Goal: Communication & Community: Answer question/provide support

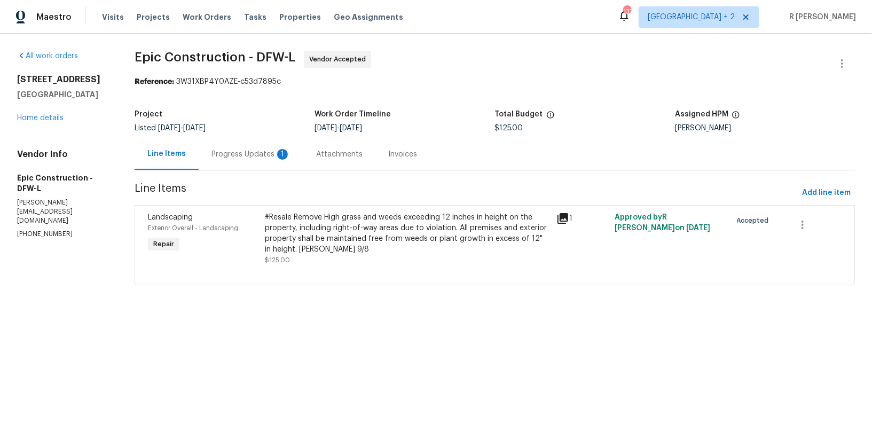
click at [257, 162] on div "Progress Updates 1" at bounding box center [251, 154] width 105 height 32
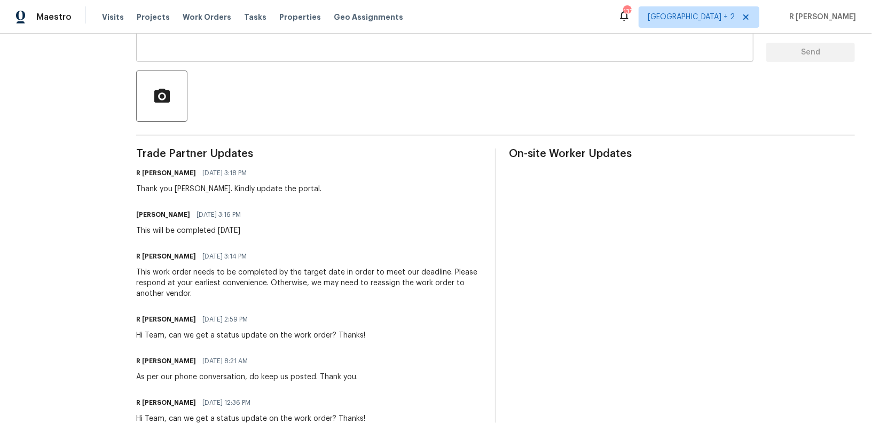
scroll to position [228, 0]
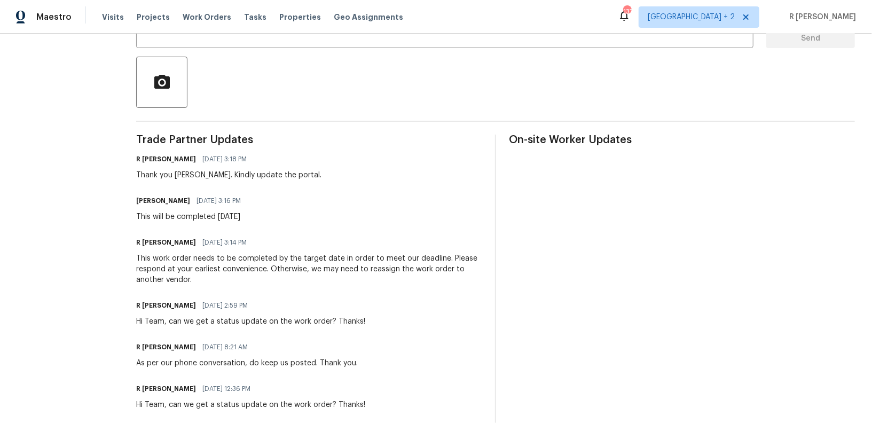
click at [246, 269] on div "This work order needs to be completed by the target date in order to meet our d…" at bounding box center [309, 269] width 346 height 32
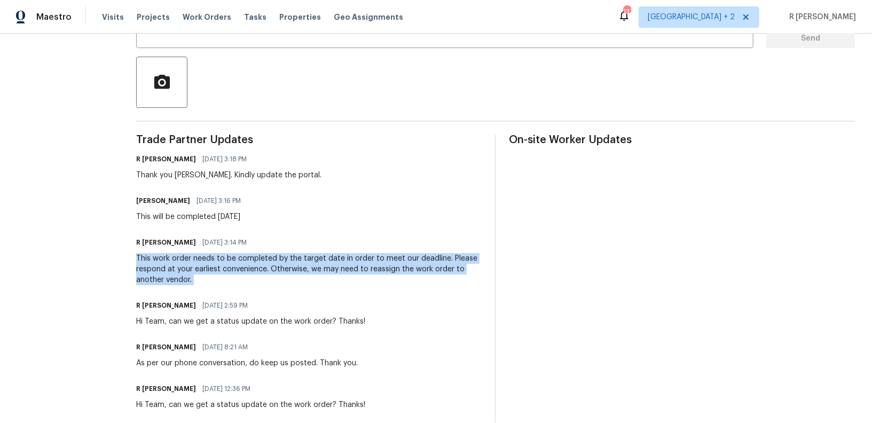
click at [246, 269] on div "This work order needs to be completed by the target date in order to meet our d…" at bounding box center [309, 269] width 346 height 32
copy div "This work order needs to be completed by the target date in order to meet our d…"
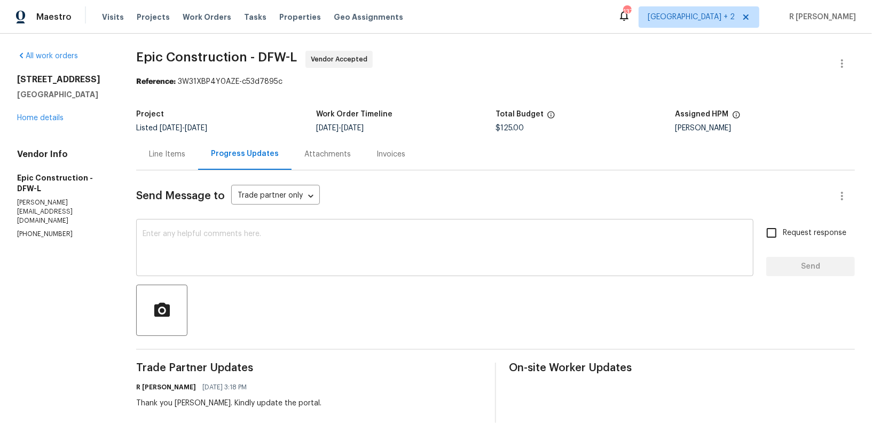
click at [263, 228] on div "x ​" at bounding box center [444, 249] width 617 height 54
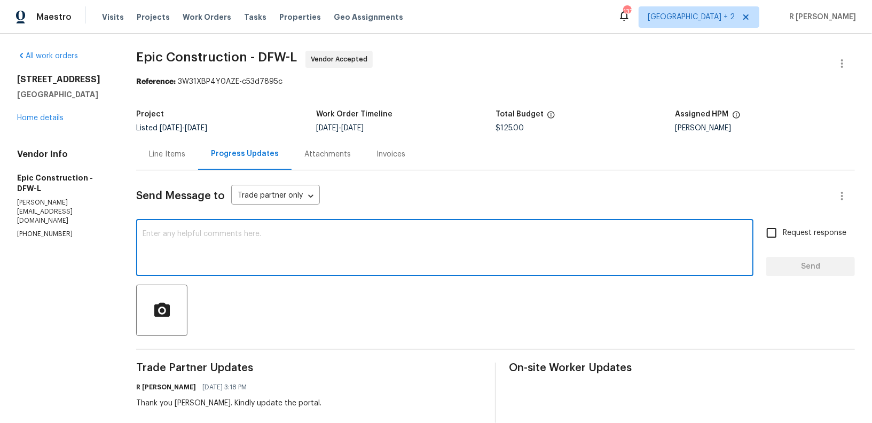
paste textarea "This work order needs to be completed by the target date in order to meet our d…"
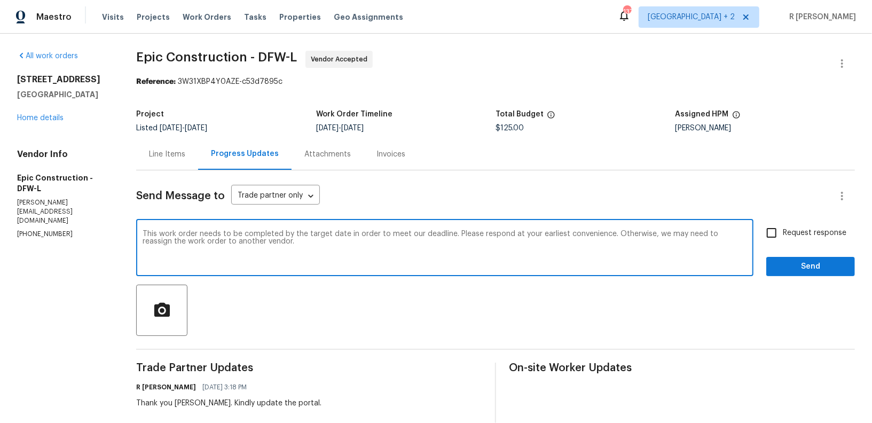
type textarea "This work order needs to be completed by the target date in order to meet our d…"
click at [810, 228] on span "Request response" at bounding box center [815, 233] width 64 height 11
click at [783, 228] on input "Request response" at bounding box center [772, 233] width 22 height 22
checkbox input "true"
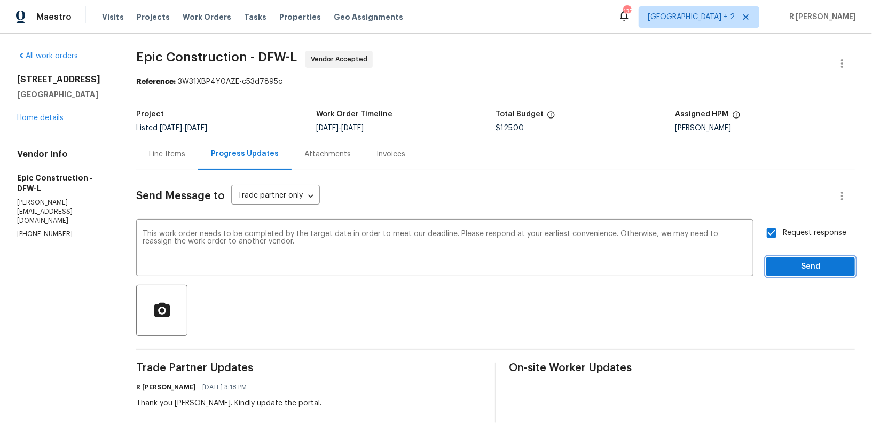
click at [798, 261] on span "Send" at bounding box center [811, 266] width 72 height 13
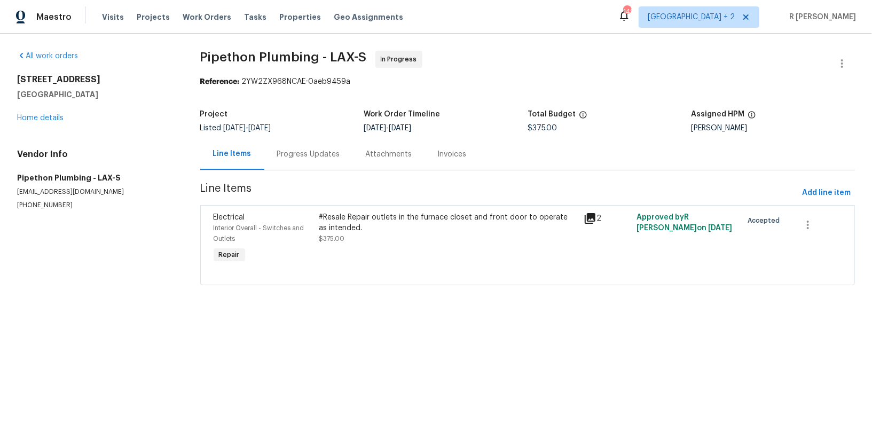
click at [354, 241] on div "#Resale Repair outlets in the furnace closet and front door to operate as inten…" at bounding box center [448, 228] width 258 height 32
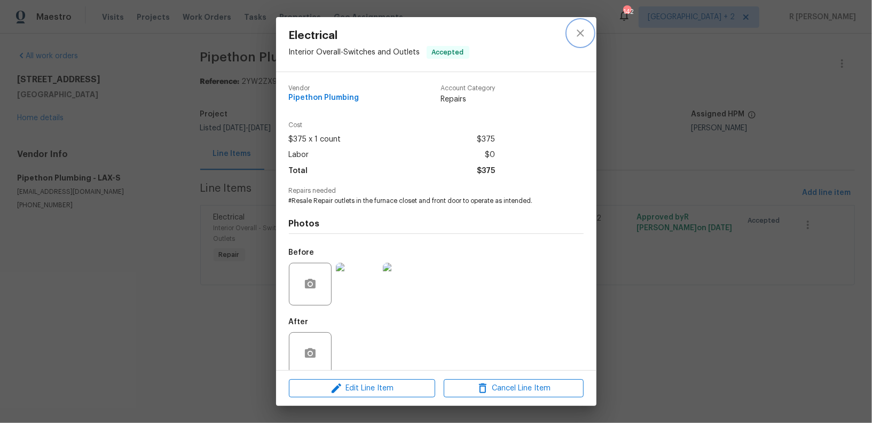
click at [575, 41] on button "close" at bounding box center [581, 33] width 26 height 26
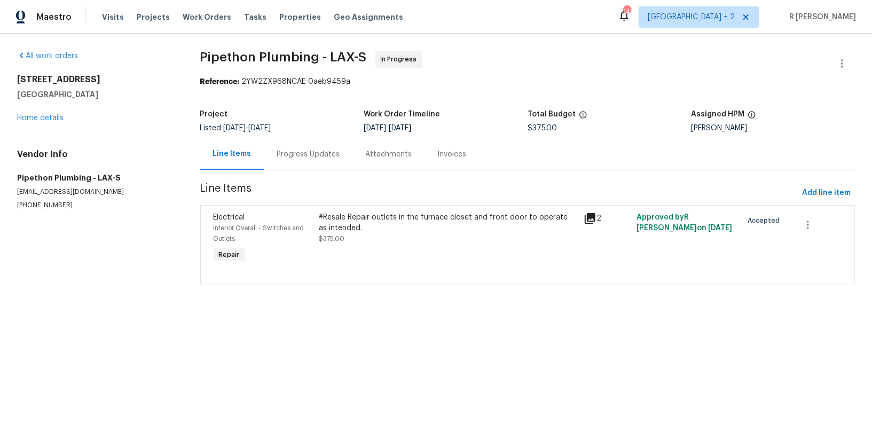
click at [315, 174] on section "Pipethon Plumbing - LAX-S In Progress Reference: 2YW2ZX968NCAE-0aeb9459a Projec…" at bounding box center [527, 174] width 655 height 247
click at [315, 161] on div "Progress Updates" at bounding box center [308, 154] width 89 height 32
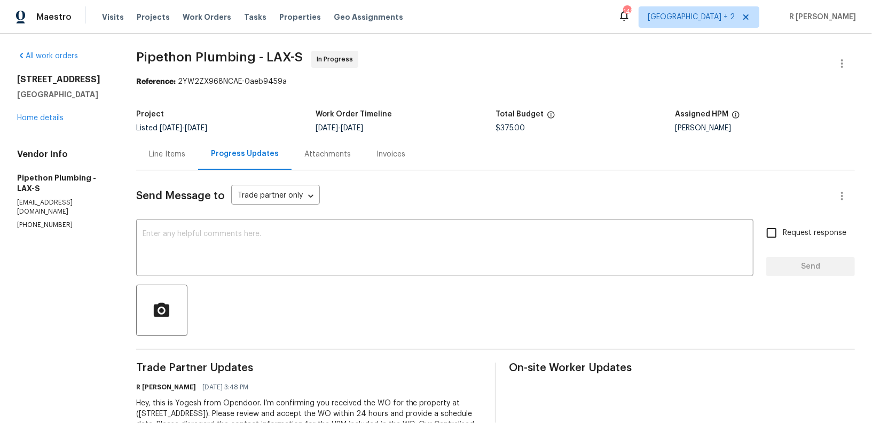
click at [159, 148] on div "Line Items" at bounding box center [167, 154] width 62 height 32
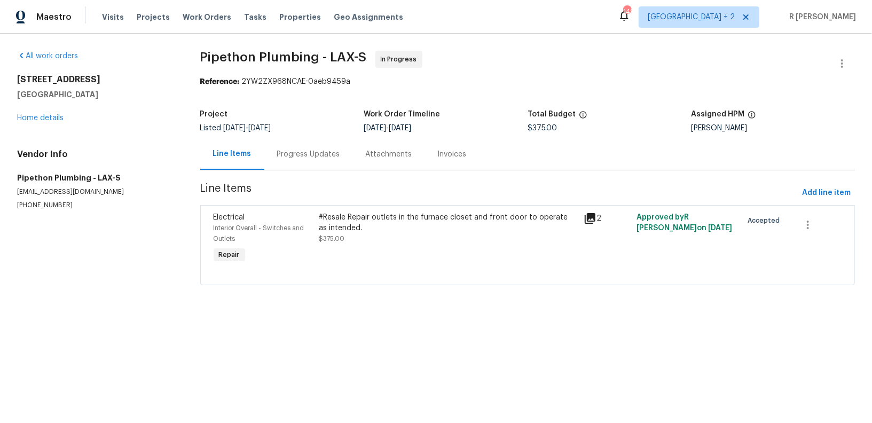
click at [379, 228] on div "#Resale Repair outlets in the furnace closet and front door to operate as inten…" at bounding box center [448, 222] width 258 height 21
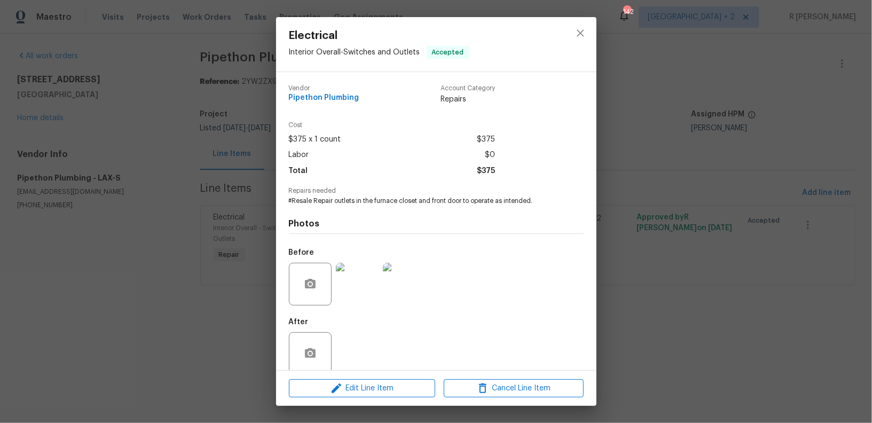
click at [373, 282] on img at bounding box center [357, 284] width 43 height 43
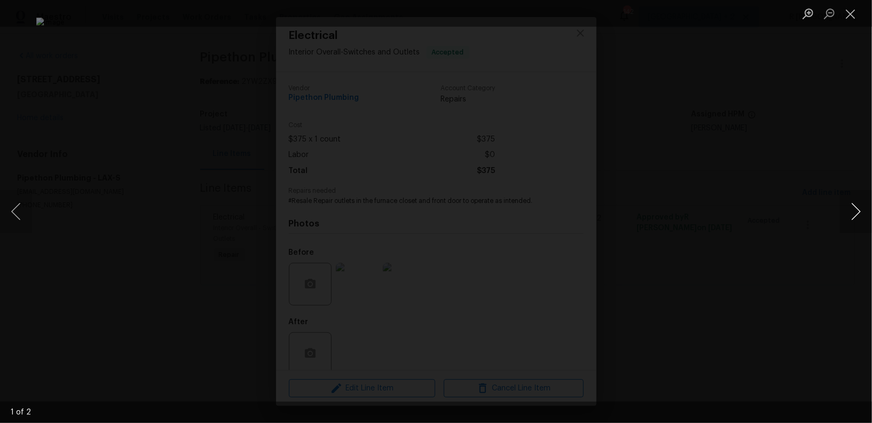
click at [850, 203] on button "Next image" at bounding box center [856, 211] width 32 height 43
click at [848, 13] on button "Close lightbox" at bounding box center [850, 13] width 21 height 19
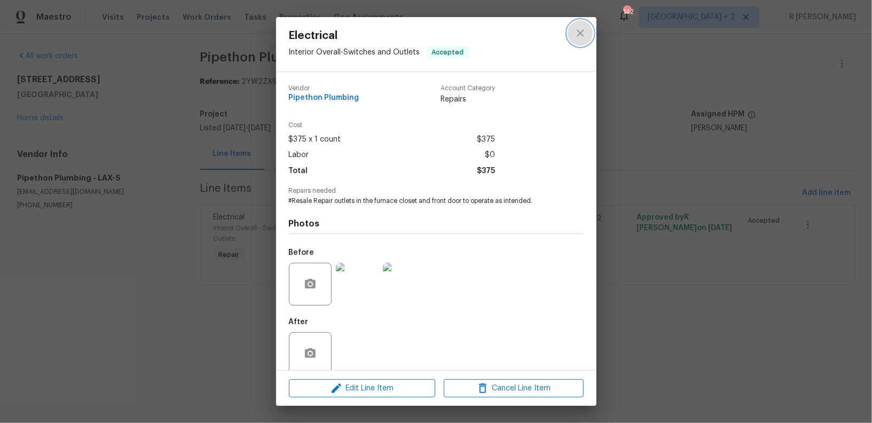
click at [576, 33] on icon "close" at bounding box center [580, 33] width 13 height 13
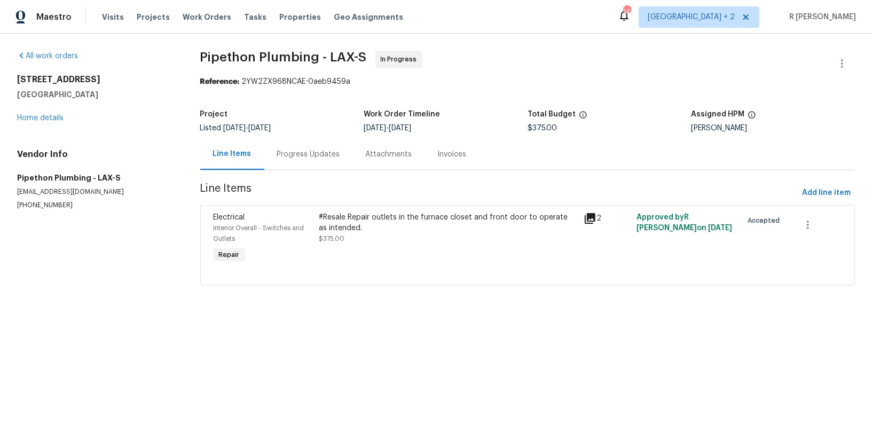
click at [318, 155] on div "Progress Updates" at bounding box center [308, 154] width 63 height 11
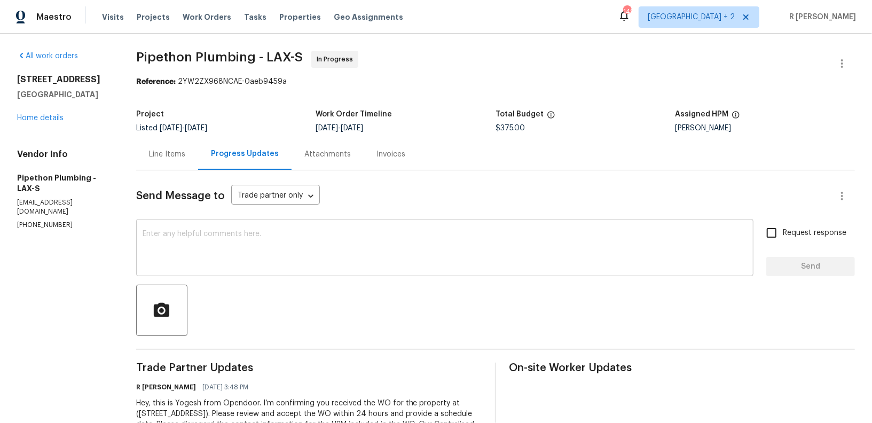
click at [304, 245] on textarea at bounding box center [445, 248] width 605 height 37
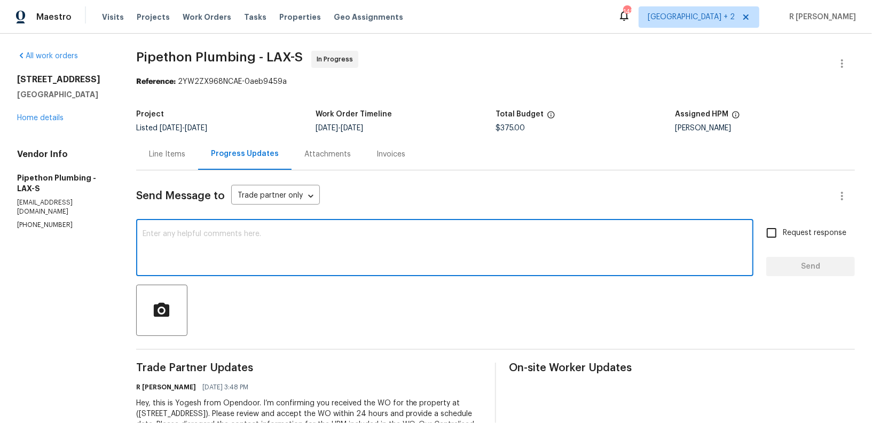
paste textarea "Hi Team, can we get a status update on the work order? Thanks!"
type textarea "Hi Team, can we get a status update on the work order? Thanks!"
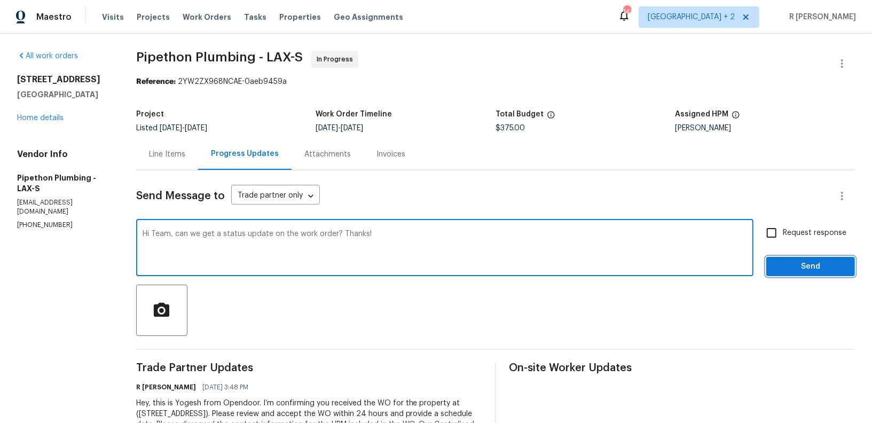
click at [811, 266] on span "Send" at bounding box center [811, 266] width 72 height 13
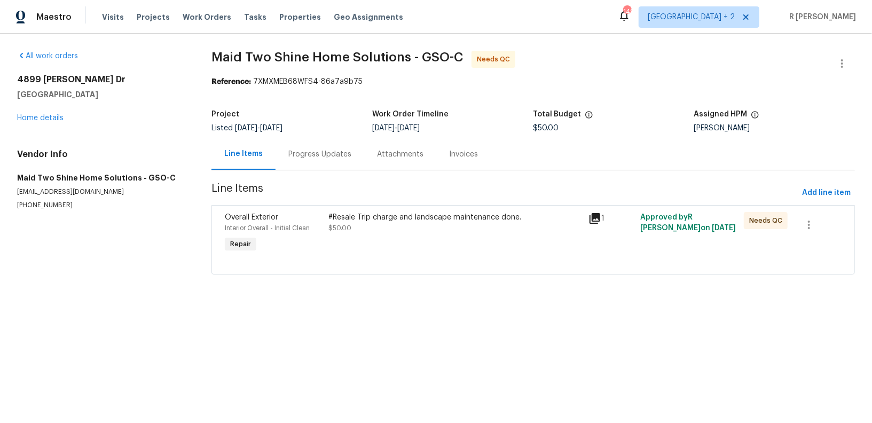
click at [324, 159] on div "Progress Updates" at bounding box center [319, 154] width 63 height 11
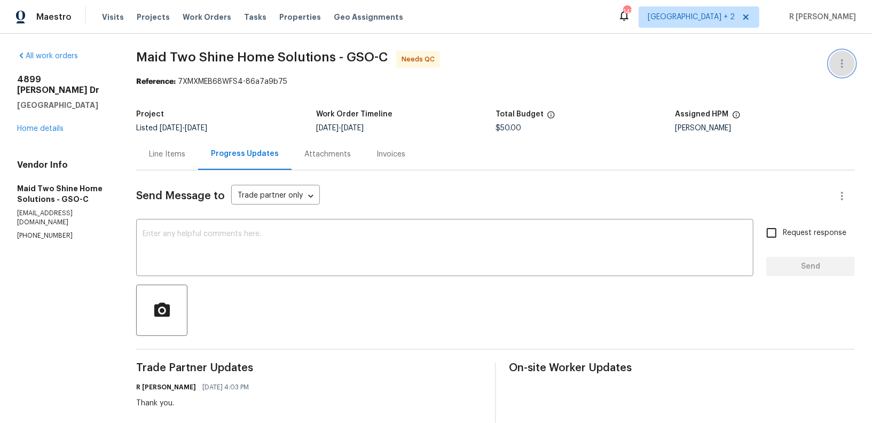
click at [848, 59] on icon "button" at bounding box center [842, 63] width 13 height 13
click at [772, 59] on li "Edit" at bounding box center [807, 63] width 115 height 18
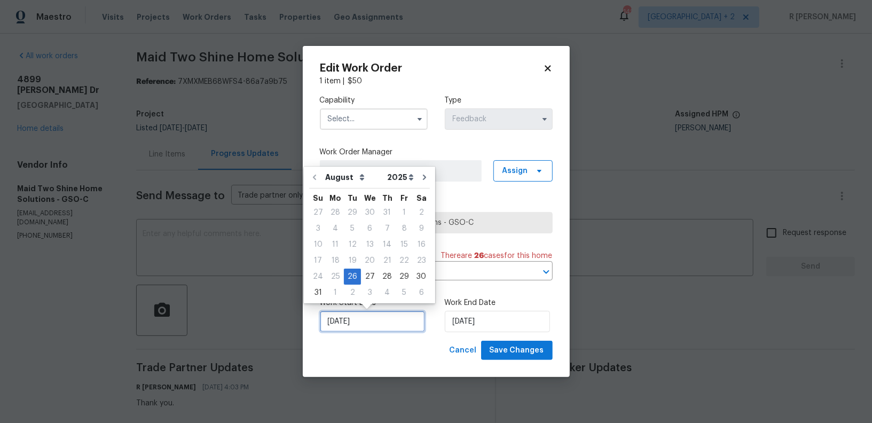
click at [357, 325] on input "26/08/2025" at bounding box center [372, 321] width 105 height 21
click at [417, 176] on button "Go to next month" at bounding box center [425, 177] width 16 height 21
type input "26/09/2025"
select select "8"
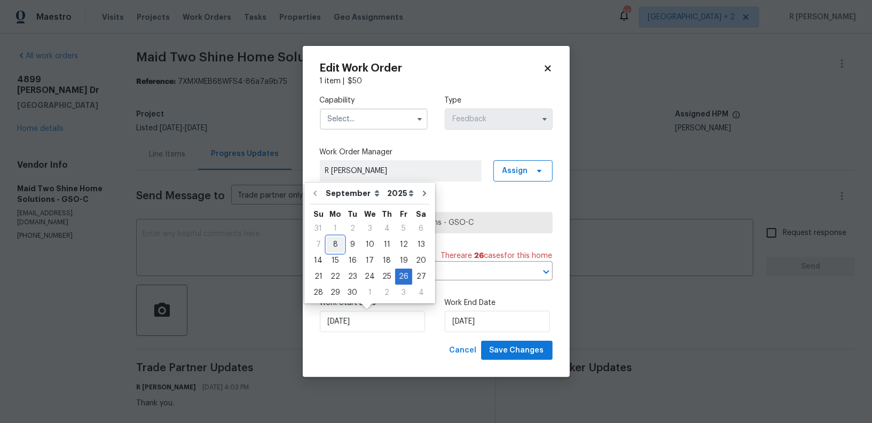
click at [340, 247] on div "8" at bounding box center [335, 244] width 17 height 15
type input "08/09/2025"
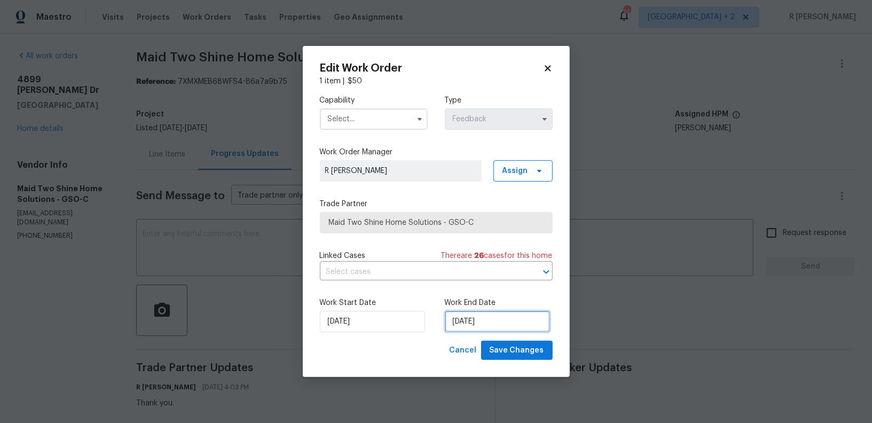
click at [466, 326] on input "26/09/2025" at bounding box center [497, 321] width 105 height 21
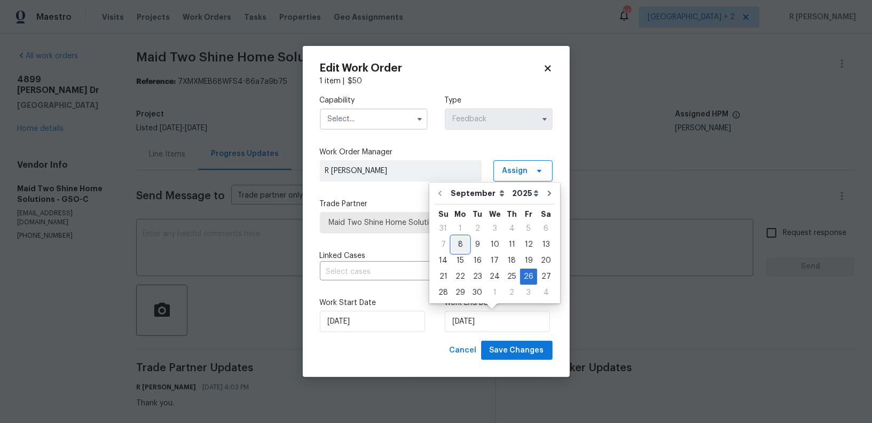
click at [460, 246] on div "8" at bounding box center [460, 244] width 17 height 15
type input "08/09/2025"
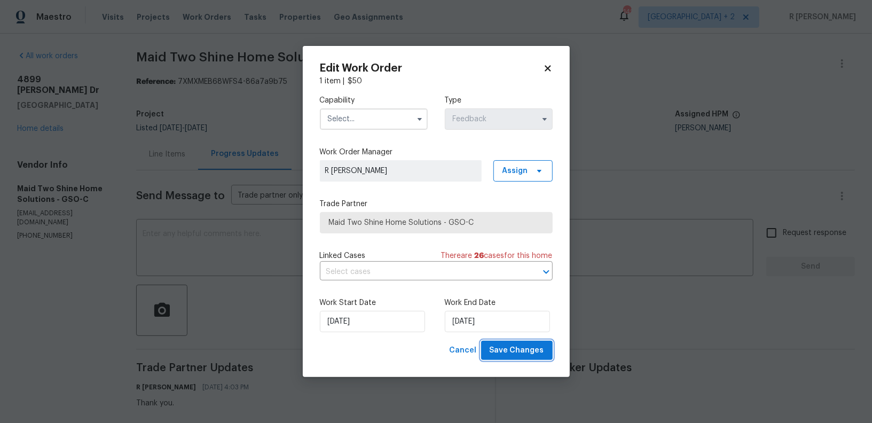
click at [516, 343] on button "Save Changes" at bounding box center [517, 351] width 72 height 20
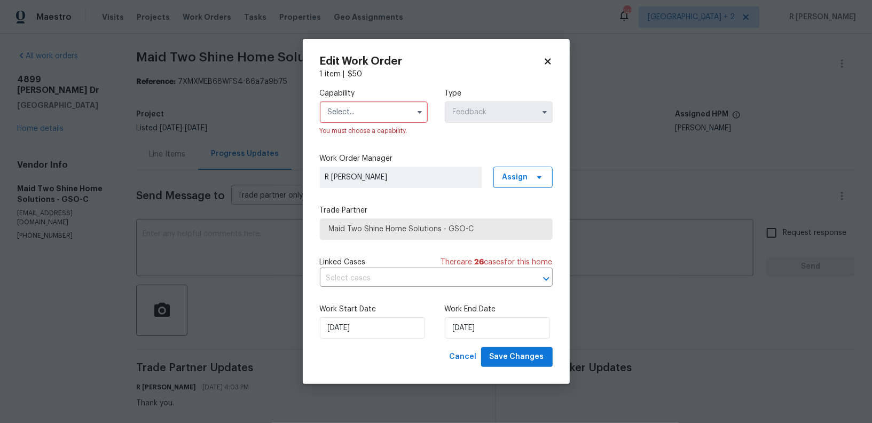
click at [360, 126] on div "You must choose a capability." at bounding box center [374, 131] width 108 height 11
click at [376, 106] on input "text" at bounding box center [374, 111] width 108 height 21
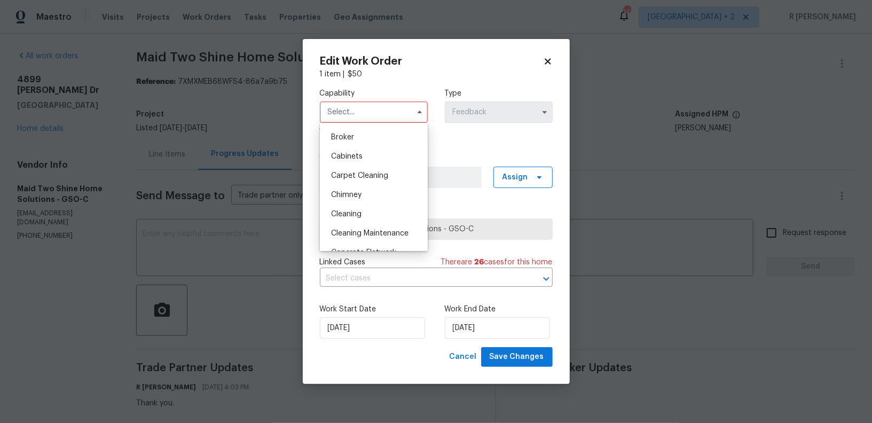
scroll to position [69, 0]
click at [357, 209] on div "Chimney" at bounding box center [374, 200] width 103 height 19
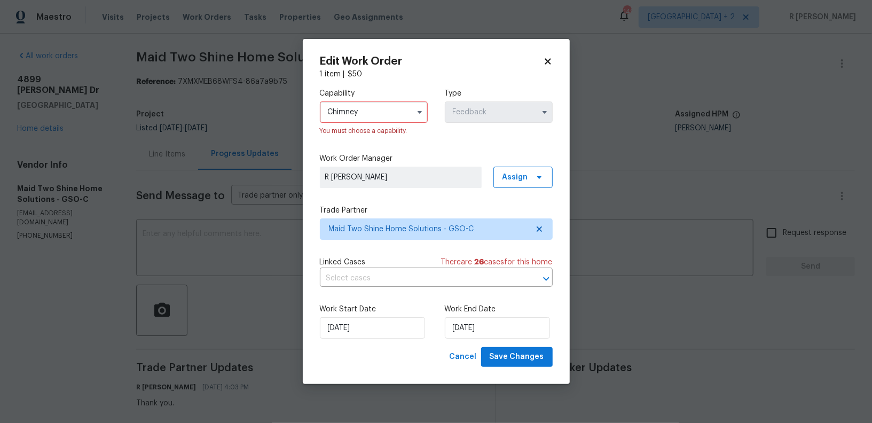
click at [370, 107] on input "Chimney" at bounding box center [374, 111] width 108 height 21
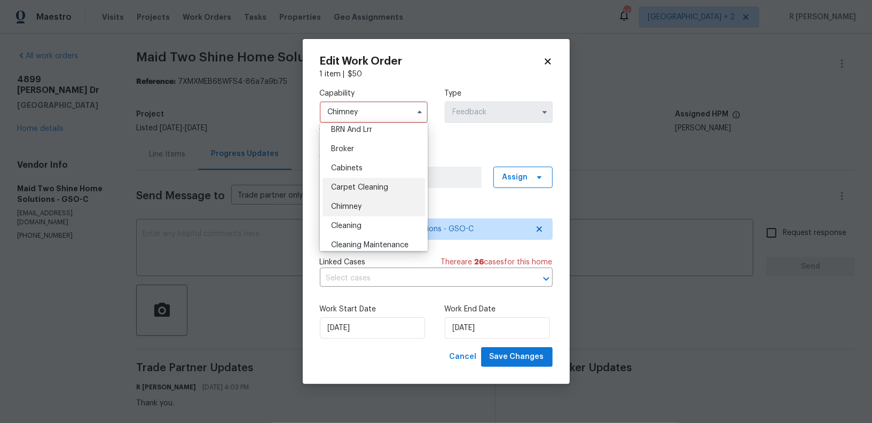
scroll to position [72, 0]
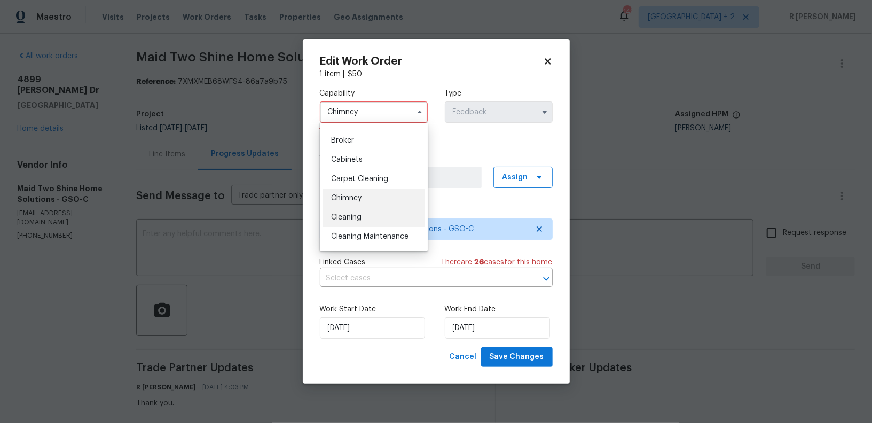
click at [360, 215] on span "Cleaning" at bounding box center [346, 217] width 30 height 7
type input "Cleaning"
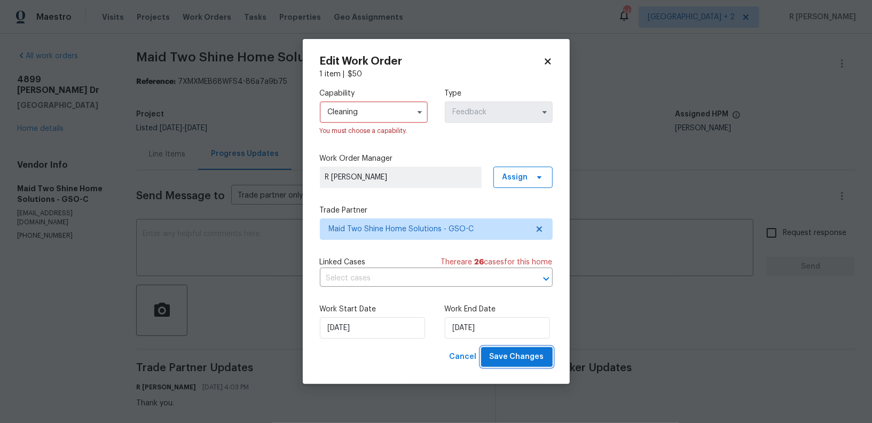
click at [507, 362] on span "Save Changes" at bounding box center [517, 356] width 54 height 13
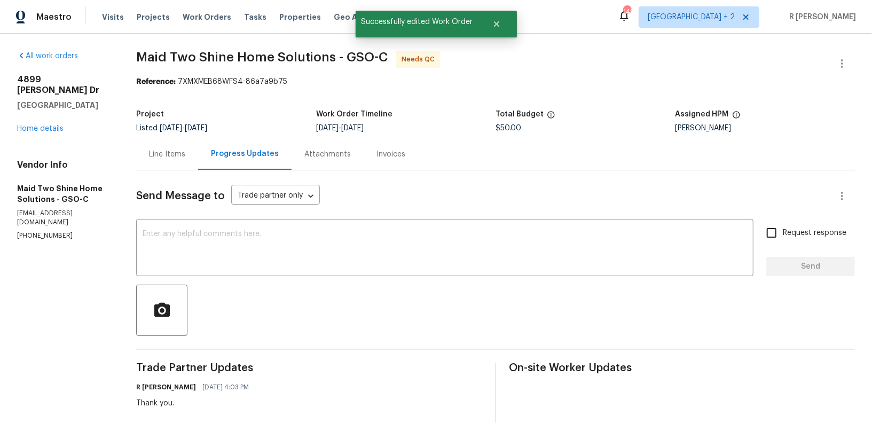
click at [198, 160] on div "Line Items" at bounding box center [167, 154] width 62 height 32
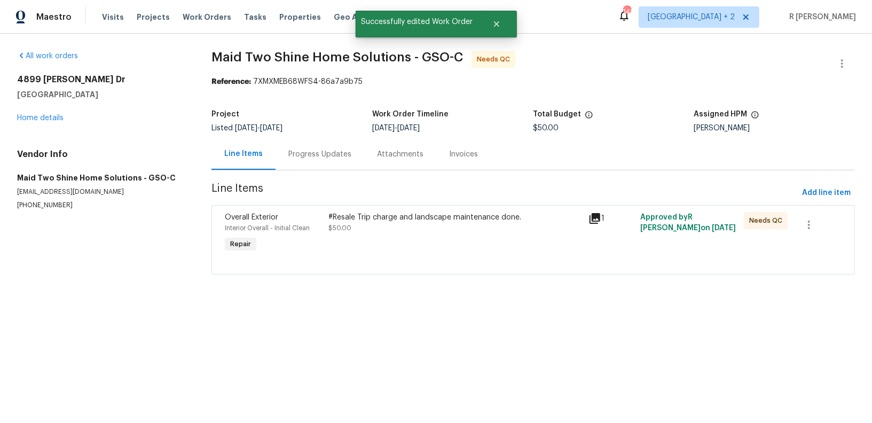
click at [389, 238] on div "#Resale Trip charge and landscape maintenance done. $50.00" at bounding box center [456, 233] width 260 height 49
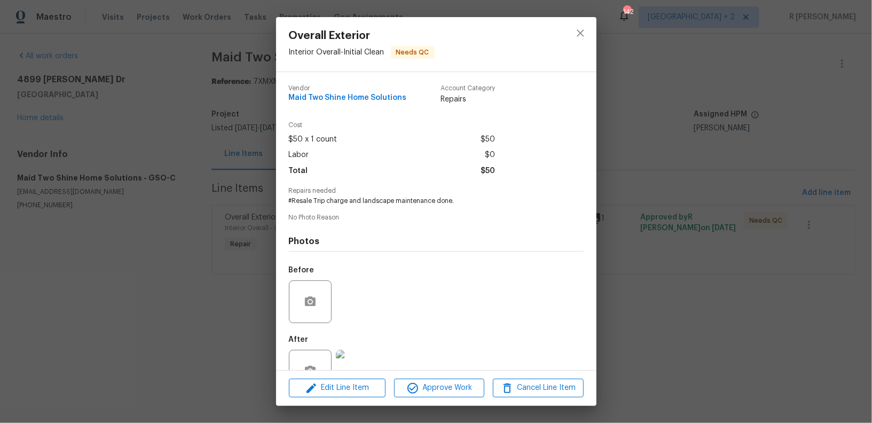
scroll to position [33, 0]
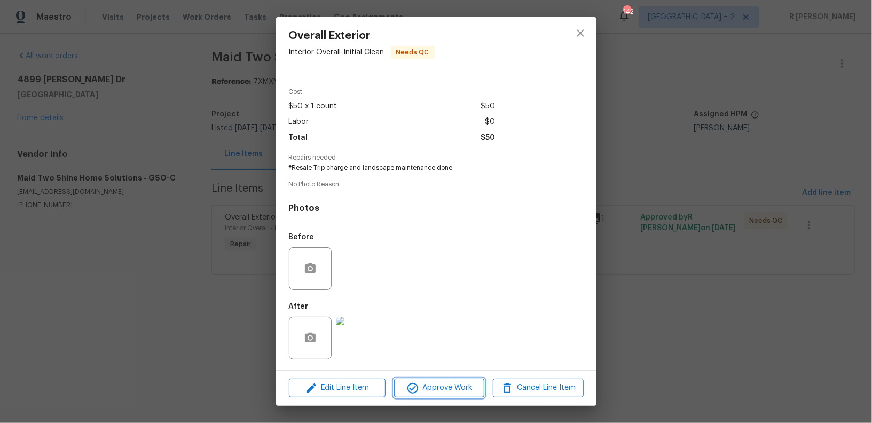
click at [428, 388] on span "Approve Work" at bounding box center [439, 387] width 84 height 13
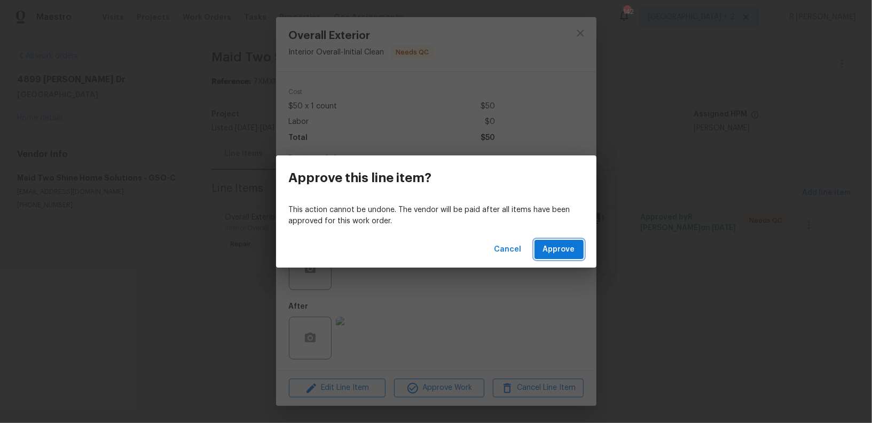
click at [571, 252] on span "Approve" at bounding box center [559, 249] width 32 height 13
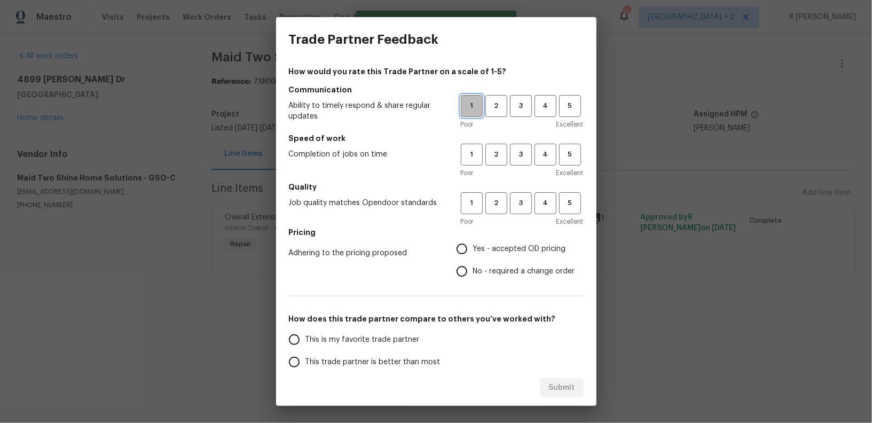
click at [474, 108] on span "1" at bounding box center [472, 106] width 20 height 12
click at [472, 153] on span "1" at bounding box center [472, 154] width 20 height 12
click at [463, 218] on span "Poor" at bounding box center [467, 221] width 13 height 11
click at [468, 208] on span "1" at bounding box center [472, 203] width 20 height 12
click at [466, 252] on input "Yes - accepted OD pricing" at bounding box center [462, 249] width 22 height 22
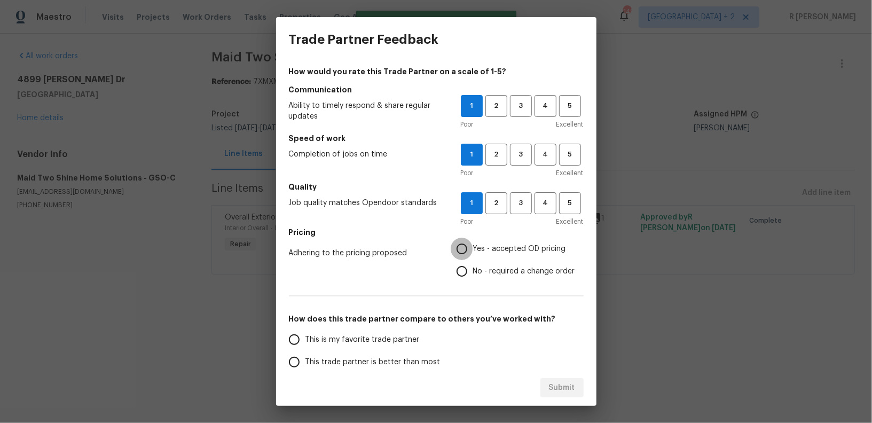
radio input "true"
click at [465, 271] on input "No - required a change order" at bounding box center [462, 271] width 22 height 22
radio input "true"
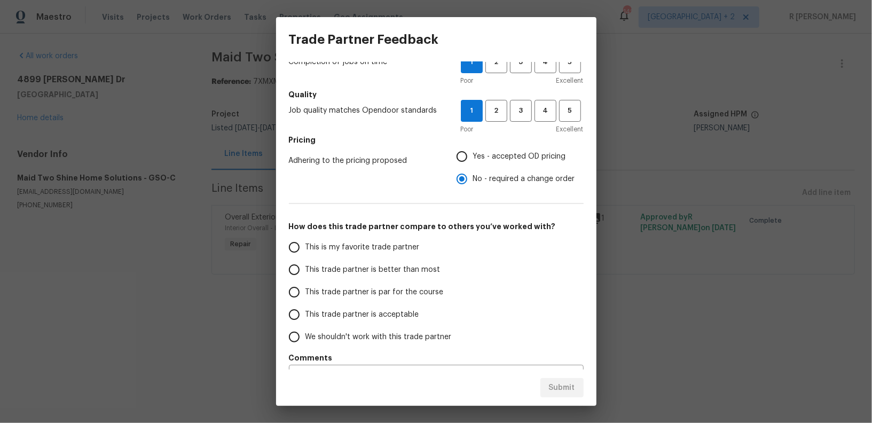
scroll to position [99, 0]
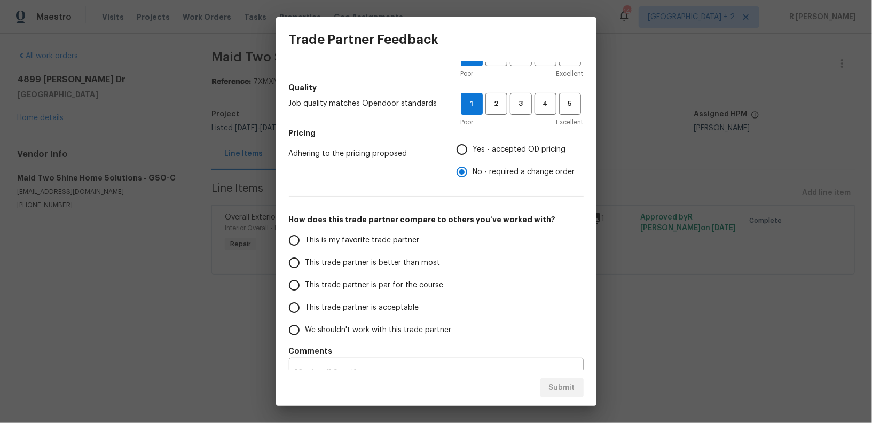
click at [358, 328] on span "We shouldn't work with this trade partner" at bounding box center [378, 330] width 146 height 11
click at [305, 328] on input "We shouldn't work with this trade partner" at bounding box center [294, 330] width 22 height 22
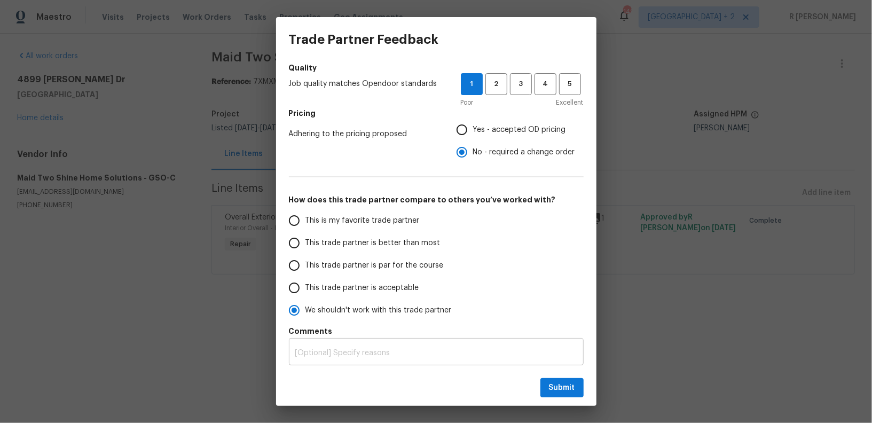
click at [358, 360] on div "x ​" at bounding box center [436, 353] width 295 height 25
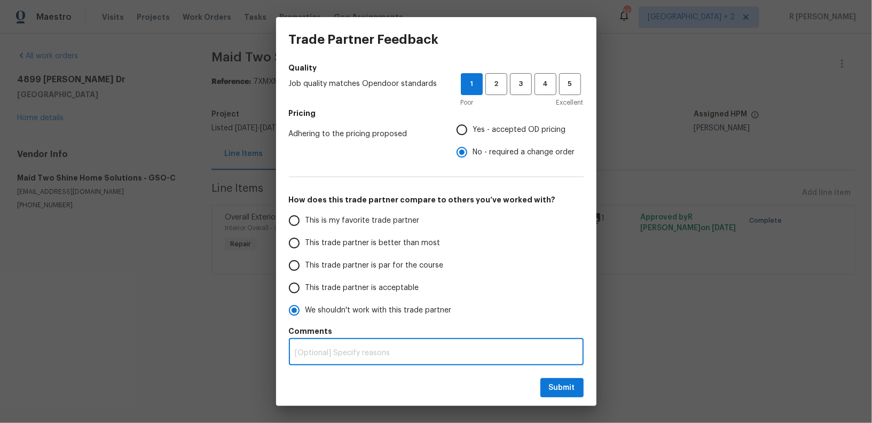
radio input "true"
type textarea "N"
radio input "false"
type textarea "No"
radio input "false"
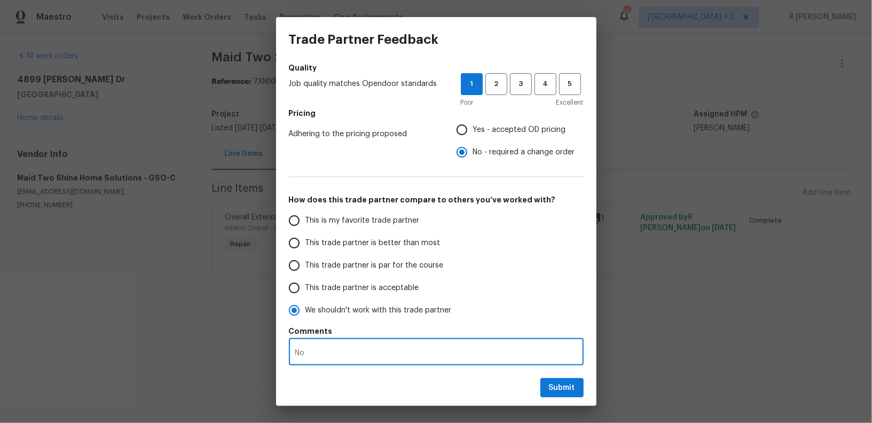
type textarea "No"
radio input "false"
type textarea "No R"
radio input "false"
type textarea "No Re"
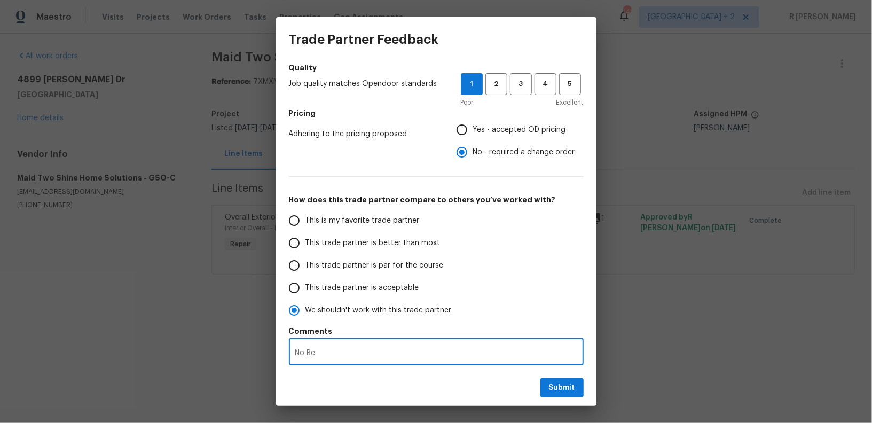
radio input "false"
type textarea "No Res"
radio input "false"
type textarea "No Resp"
radio input "false"
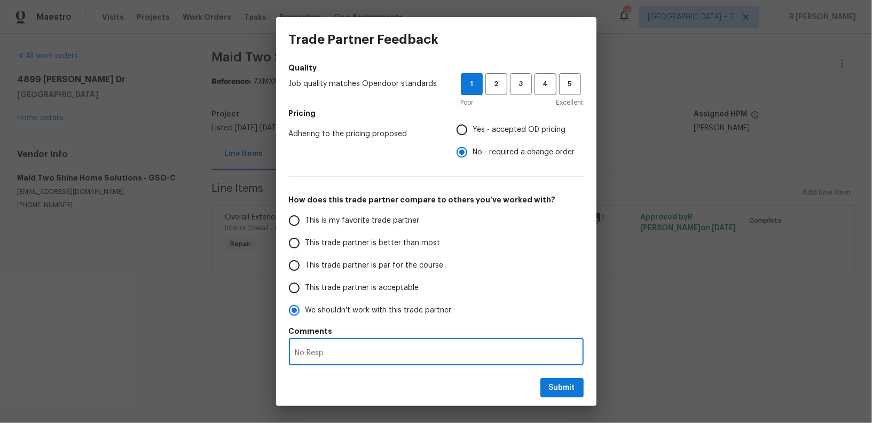
type textarea "No Respo"
radio input "false"
type textarea "No Respon"
radio input "false"
type textarea "No Respons"
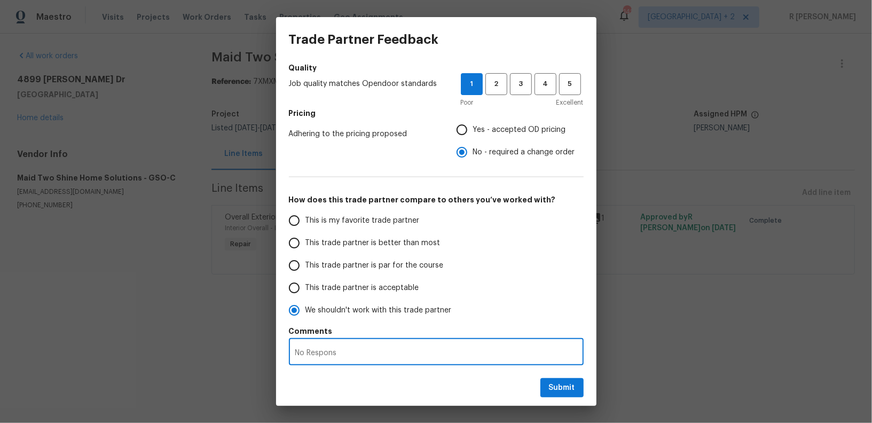
radio input "false"
type textarea "No Response"
radio input "false"
type textarea "No Response"
radio input "false"
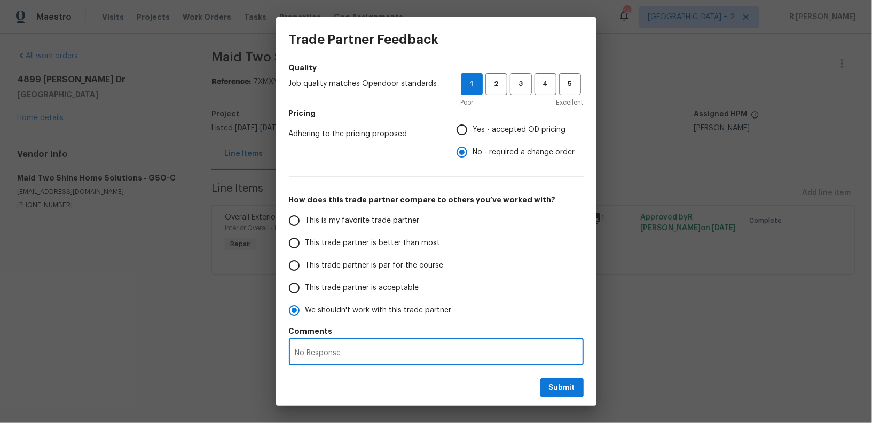
type textarea "No Response o"
radio input "false"
type textarea "No Response on"
radio input "false"
type textarea "No Response on"
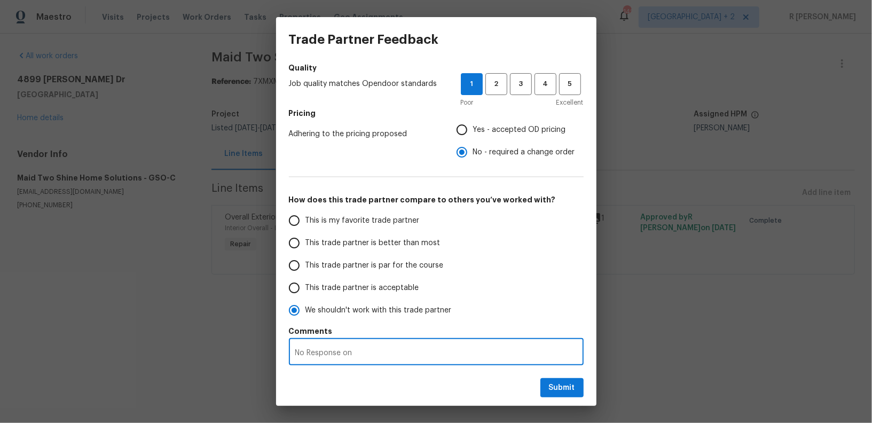
radio input "false"
type textarea "No Response on t"
radio input "false"
type textarea "No Response on the"
radio input "false"
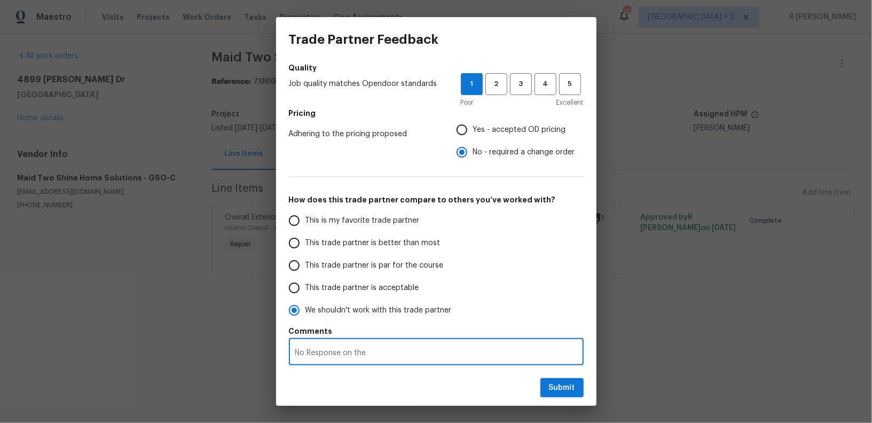
type textarea "No Response on the"
radio input "false"
type textarea "No Response on the w"
radio input "false"
type textarea "No Response on the wo"
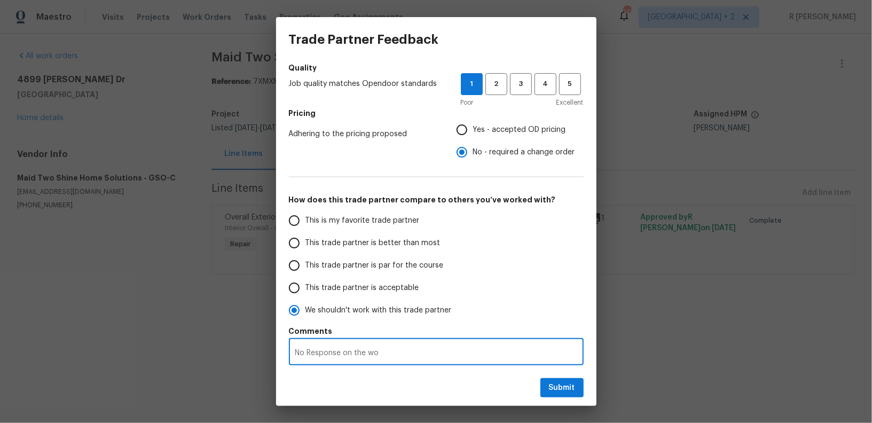
radio input "false"
type textarea "No Response on the work"
radio input "false"
type textarea "No Response on the work o"
radio input "false"
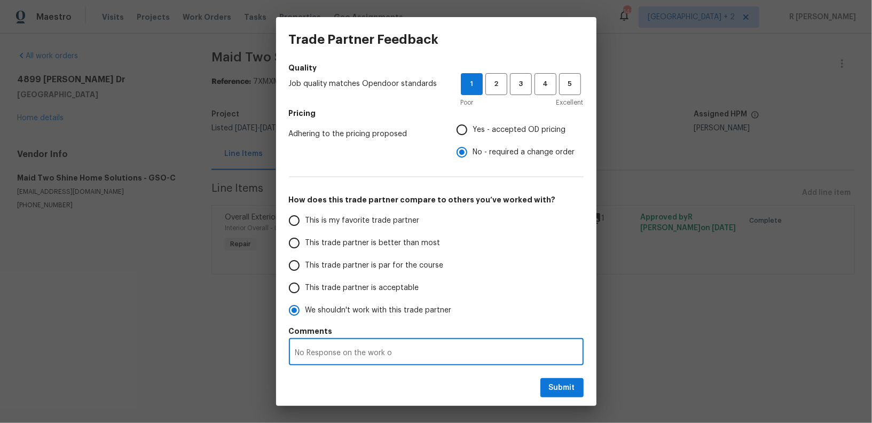
type textarea "No Response on the work or"
radio input "false"
type textarea "No Response on the work ord"
radio input "false"
type textarea "No Response on the work orde"
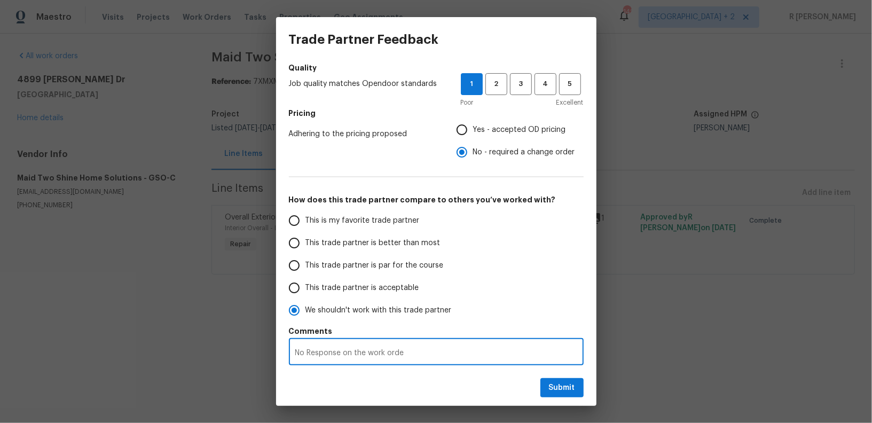
radio input "false"
type textarea "No Response on the work order"
radio input "false"
type textarea "No Response on the work order."
click at [311, 351] on textarea "No Response on the work order." at bounding box center [436, 352] width 282 height 7
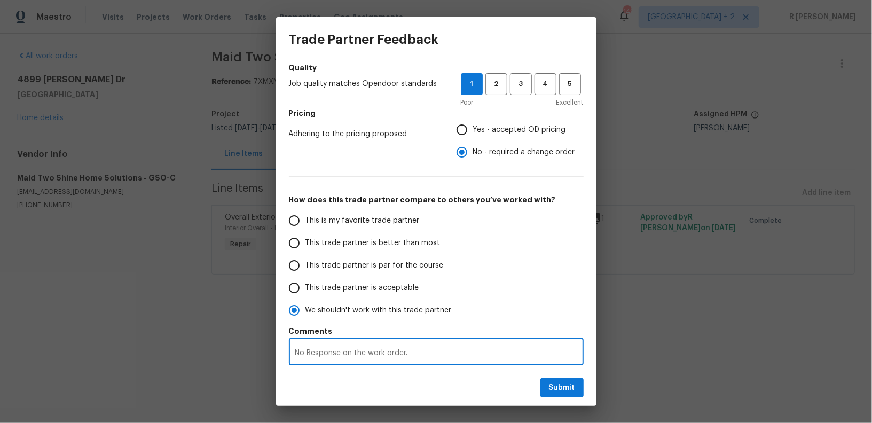
radio input "false"
type textarea "No esponse on the work order."
radio input "false"
type textarea "No response on the work order."
click at [447, 357] on div "No response on the work order. x ​" at bounding box center [436, 353] width 295 height 25
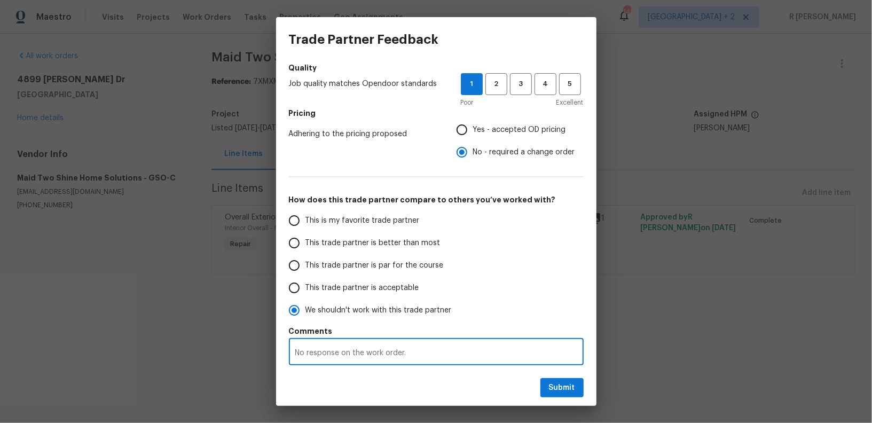
click at [439, 356] on textarea "No response on the work order." at bounding box center [436, 352] width 282 height 7
radio input "false"
type textarea "No response on the work order"
radio input "false"
type textarea "No response on the work order"
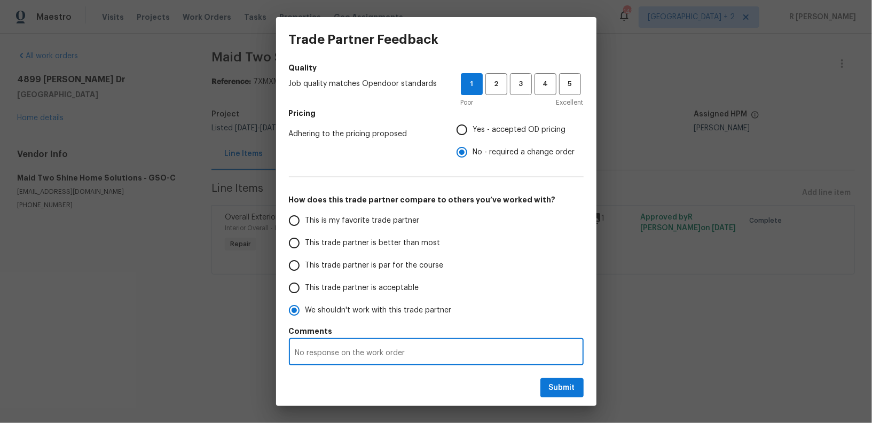
radio input "false"
type textarea "No response on the work order d"
radio input "false"
type textarea "No response on the work order de"
radio input "false"
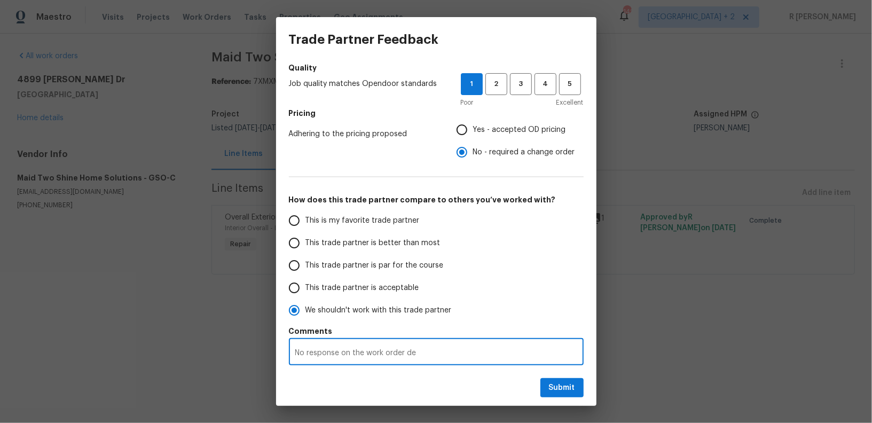
type textarea "No response on the work order des"
radio input "false"
type textarea "No response on the work order desp"
radio input "false"
type textarea "No response on the work order despt"
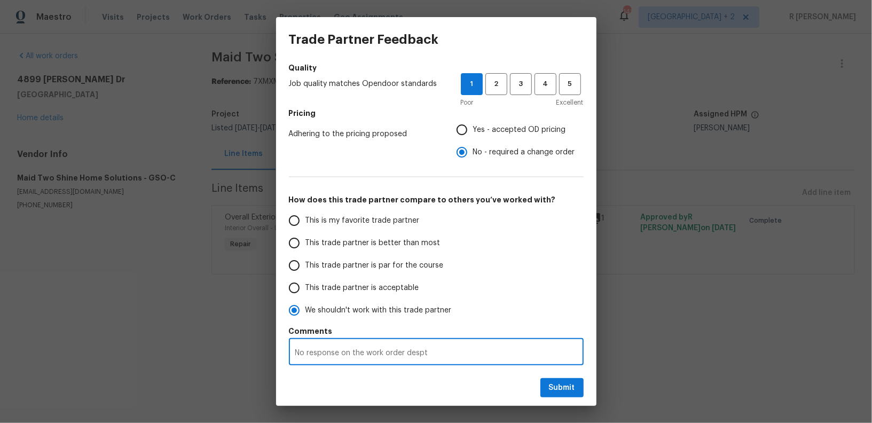
radio input "false"
type textarea "No response on the work order despto"
radio input "false"
type textarea "No response on the work order desptoe"
radio input "false"
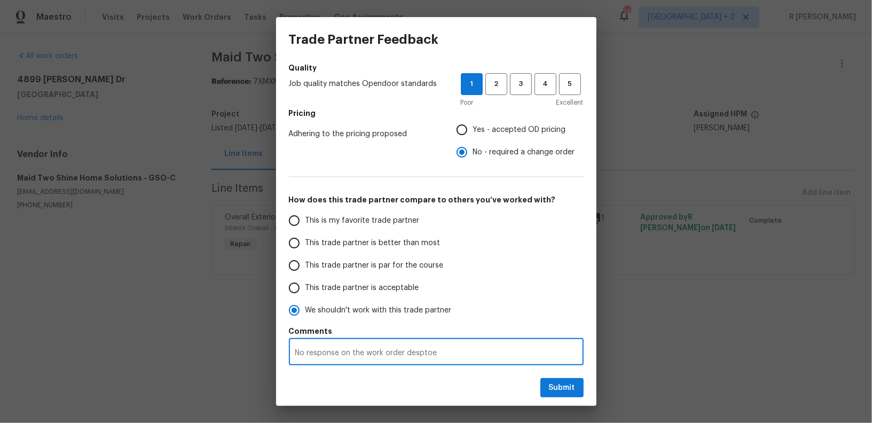
type textarea "No response on the work order despto"
radio input "false"
type textarea "No response on the work order despt"
radio input "false"
type textarea "No response on the work order despti"
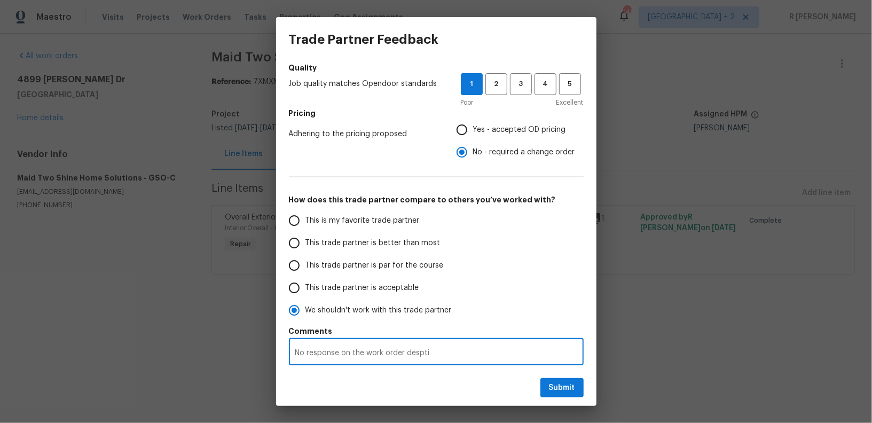
radio input "false"
type textarea "No response on the work order desptie"
radio input "false"
type textarea "No response on the work order desptie"
radio input "false"
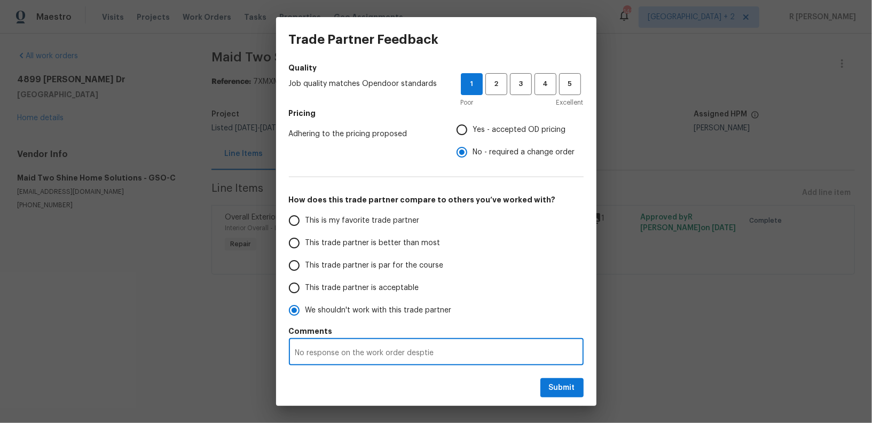
type textarea "No response on the work order desptie"
radio input "false"
type textarea "No response on the work order despti"
radio input "false"
type textarea "No response on the work order despt"
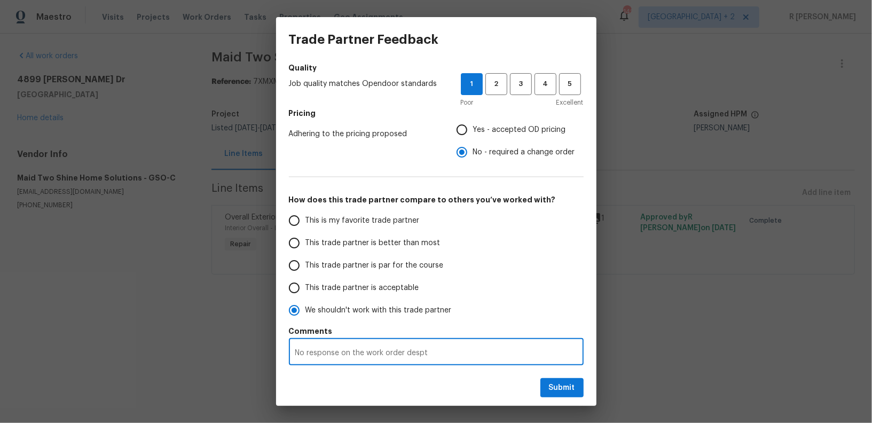
radio input "false"
type textarea "No response on the work order desp"
radio input "false"
type textarea "No response on the work order despi"
radio input "false"
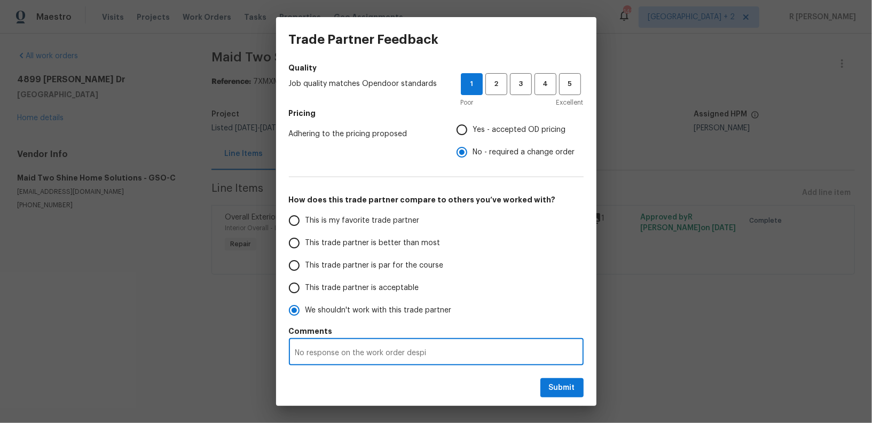
type textarea "No response on the work order despit"
radio input "false"
type textarea "No response on the work order despite"
radio input "false"
type textarea "No response on the work order despite"
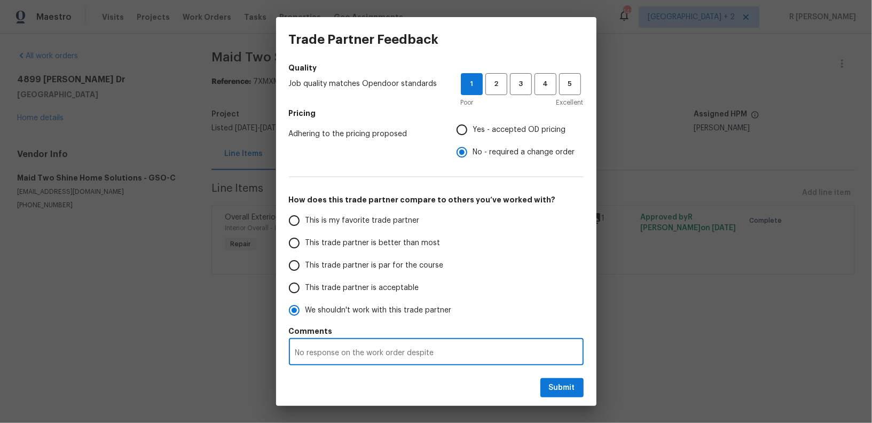
radio input "false"
type textarea "No response on the work order despite o"
radio input "false"
type textarea "No response on the work order despite of"
radio input "false"
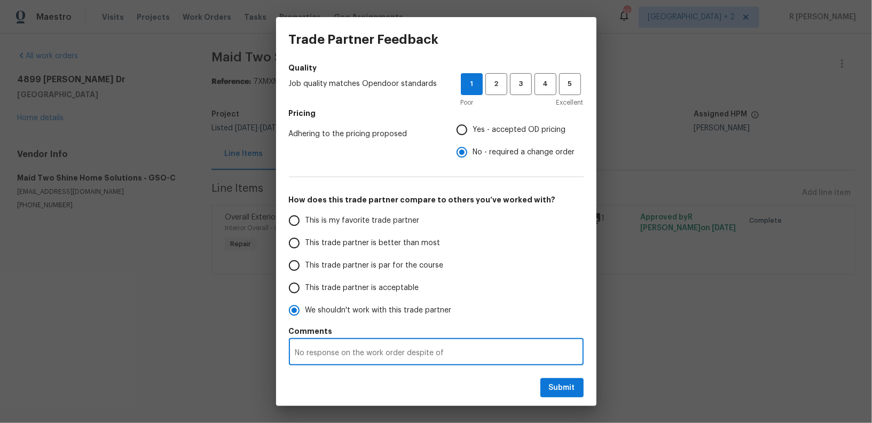
type textarea "No response on the work order despite of"
radio input "false"
type textarea "No response on the work order despite of m"
radio input "false"
type textarea "No response on the work order despite of mu"
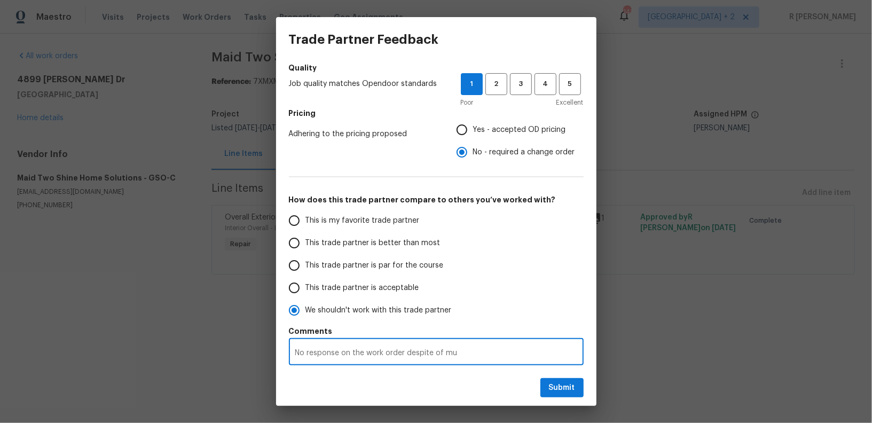
radio input "false"
type textarea "No response on the work order despite of mul"
radio input "false"
type textarea "No response on the work order despite of mult"
radio input "false"
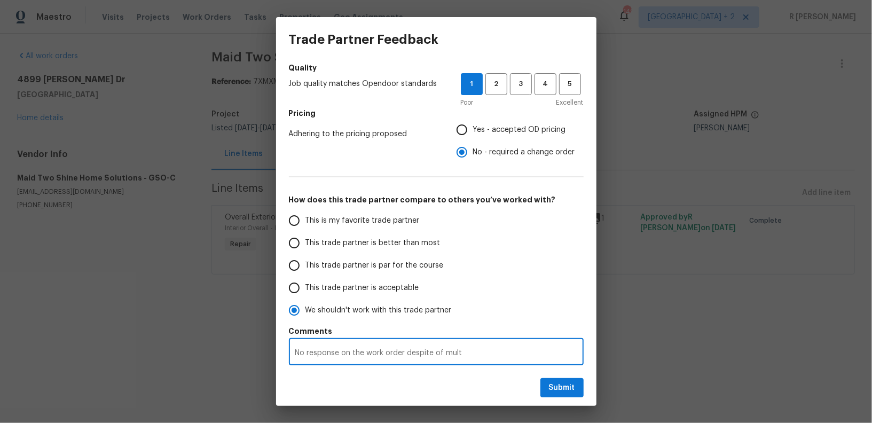
type textarea "No response on the work order despite of multi"
radio input "false"
type textarea "No response on the work order despite of multip"
radio input "false"
type textarea "No response on the work order despite of multipl"
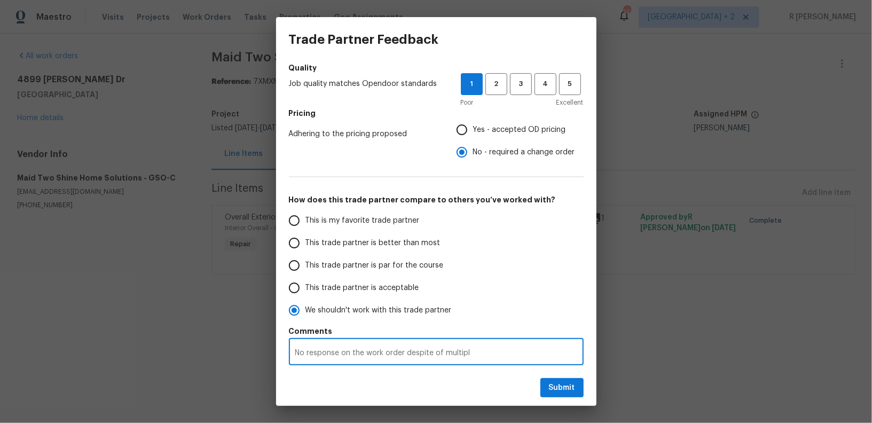
radio input "false"
type textarea "No response on the work order despite of multiple"
radio input "false"
type textarea "No response on the work order despite of multiple"
radio input "false"
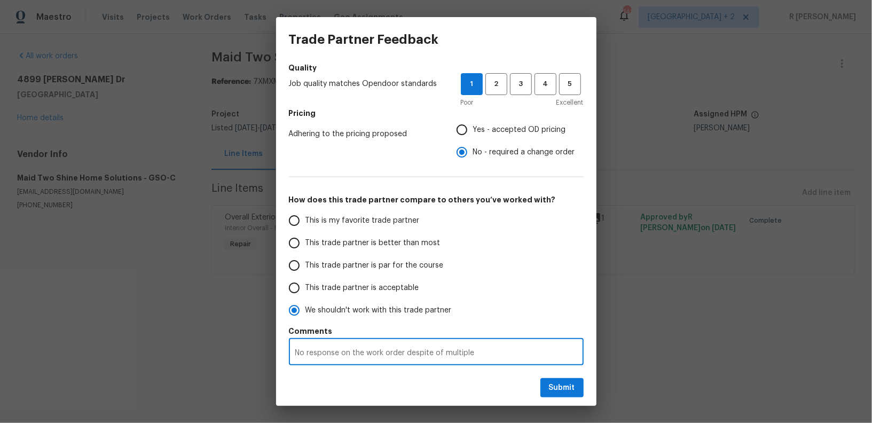
type textarea "No response on the work order despite of multiple f"
radio input "false"
type textarea "No response on the work order despite of multiple fo"
radio input "false"
type textarea "No response on the work order despite of multiple fol"
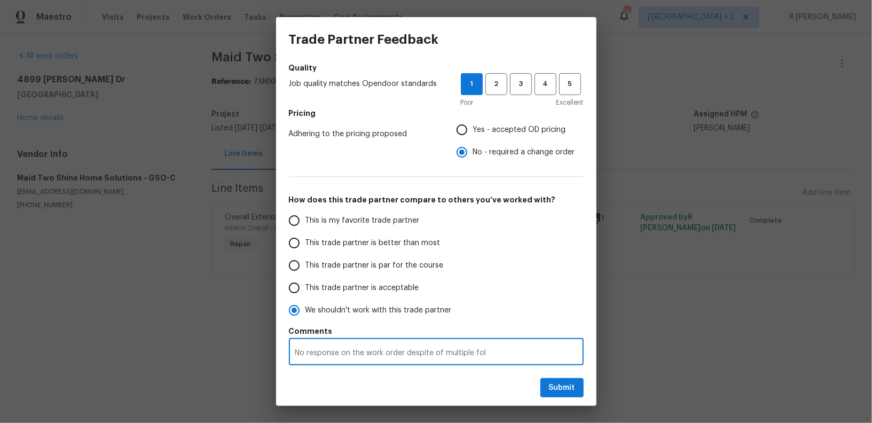
radio input "false"
type textarea "No response on the work order despite of multiple foll"
radio input "false"
type textarea "No response on the work order despite of multiple follo"
radio input "false"
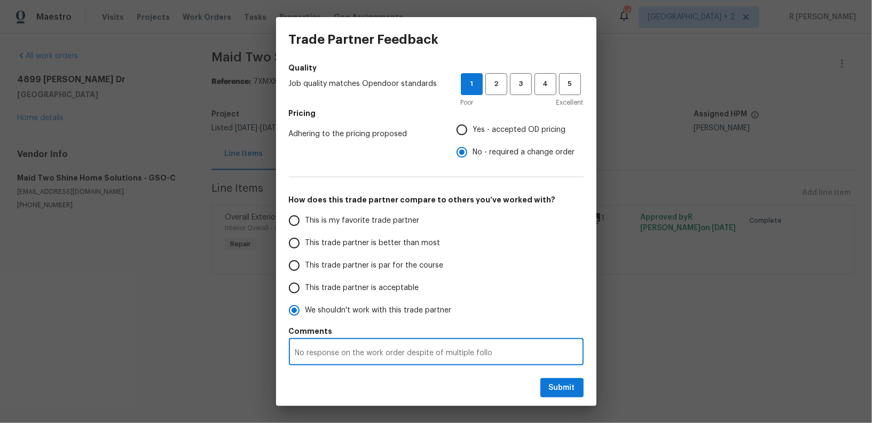
type textarea "No response on the work order despite of multiple follow"
radio input "false"
type textarea "No response on the work order despite of multiple follow"
radio input "false"
type textarea "No response on the work order despite of multiple follow u"
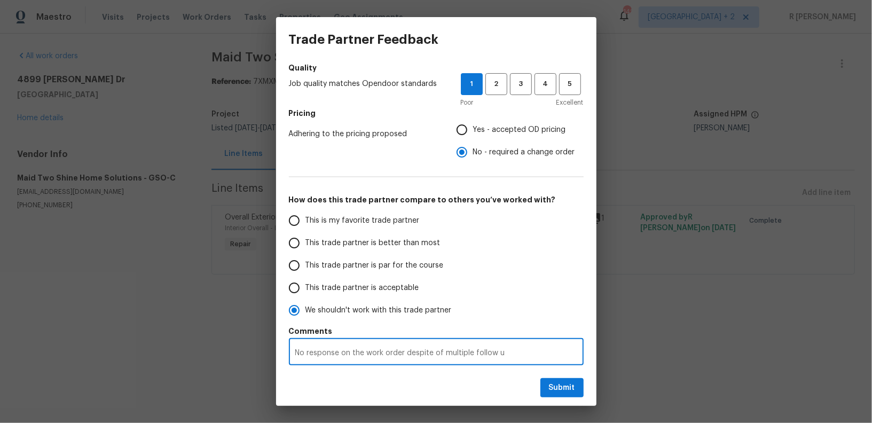
radio input "false"
type textarea "No response on the work order despite of multiple follow up"
radio input "false"
type textarea "No response on the work order despite of multiple follow ups"
radio input "false"
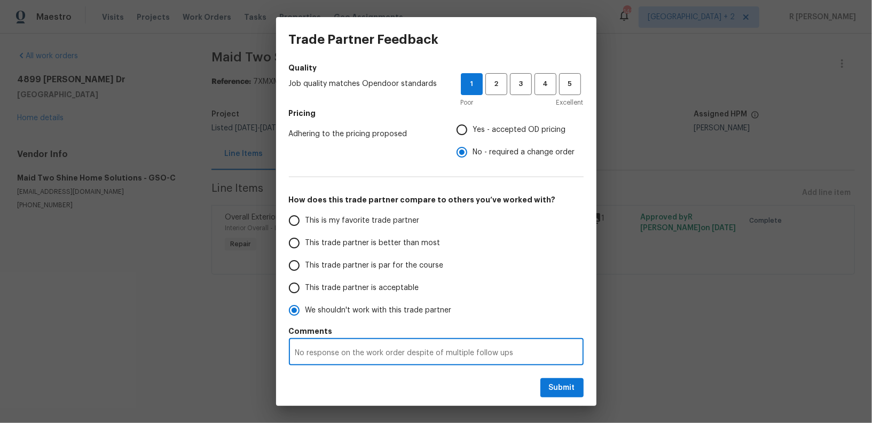
type textarea "No response on the work order despite of multiple follow ups."
radio input "false"
type textarea "No response on the work order despite of multiple follow ups."
click at [573, 385] on span "Submit" at bounding box center [562, 387] width 26 height 13
radio input "false"
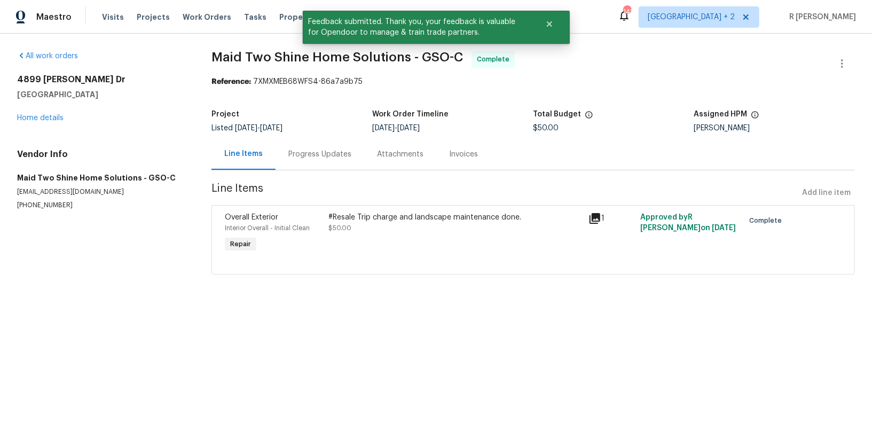
click at [307, 146] on div "Progress Updates" at bounding box center [320, 154] width 89 height 32
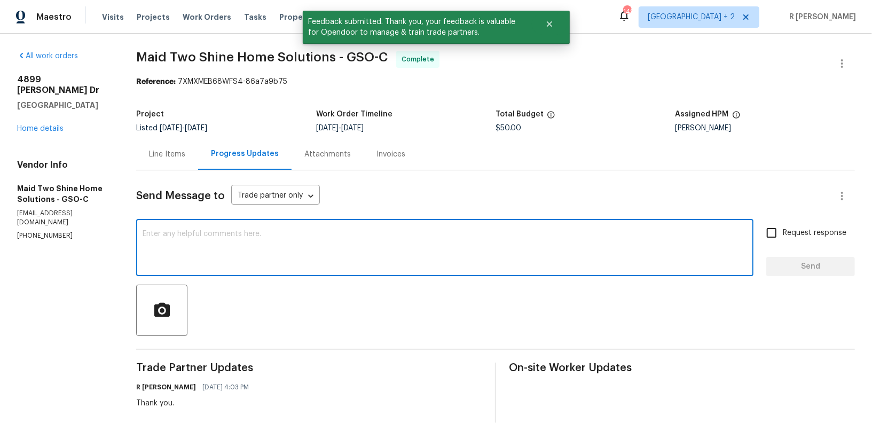
click at [300, 242] on textarea at bounding box center [445, 248] width 605 height 37
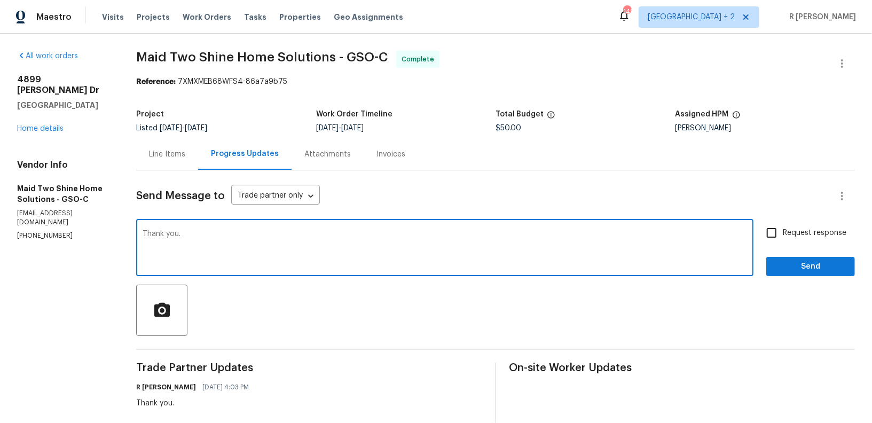
type textarea "Thank you."
click at [801, 245] on div "Request response Send" at bounding box center [810, 249] width 89 height 54
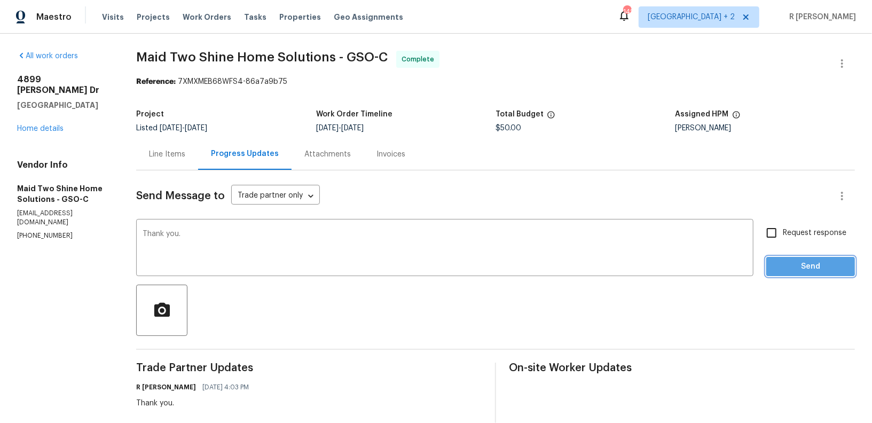
click at [788, 264] on span "Send" at bounding box center [811, 266] width 72 height 13
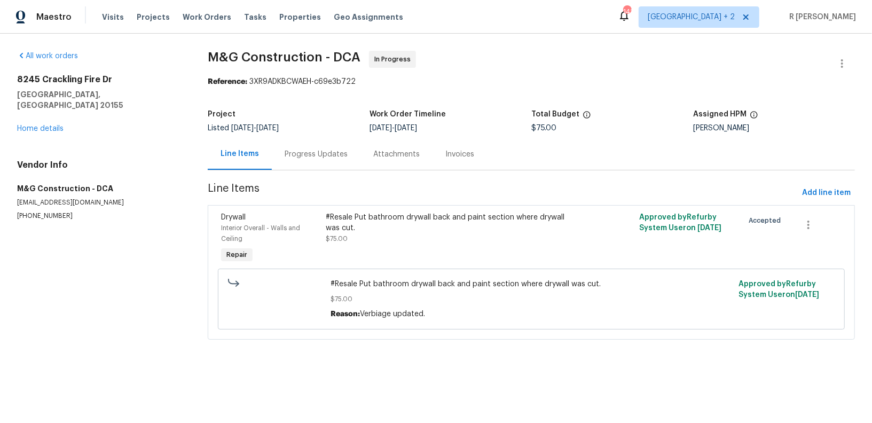
click at [304, 163] on div "Progress Updates" at bounding box center [316, 154] width 89 height 32
click at [38, 122] on div "[STREET_ADDRESS][PERSON_NAME] Home details" at bounding box center [99, 104] width 165 height 60
click at [34, 125] on link "Home details" at bounding box center [40, 128] width 46 height 7
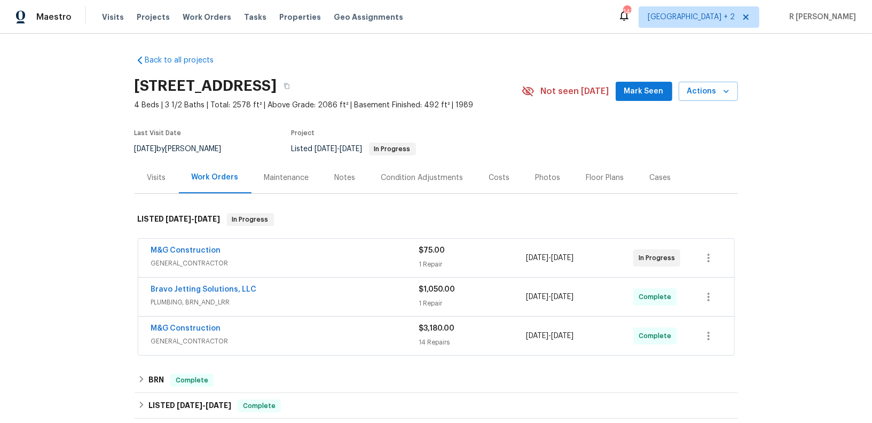
click at [830, 99] on div "Back to all projects [STREET_ADDRESS] 4 Beds | 3 1/2 Baths | Total: 2578 ft² | …" at bounding box center [436, 228] width 872 height 389
